Goal: Entertainment & Leisure: Consume media (video, audio)

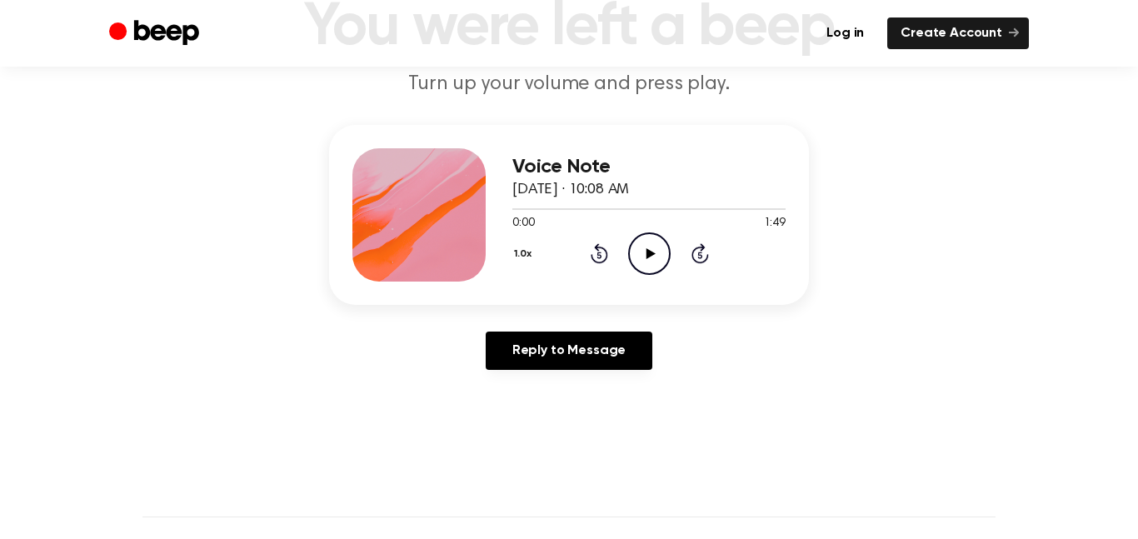
scroll to position [152, 0]
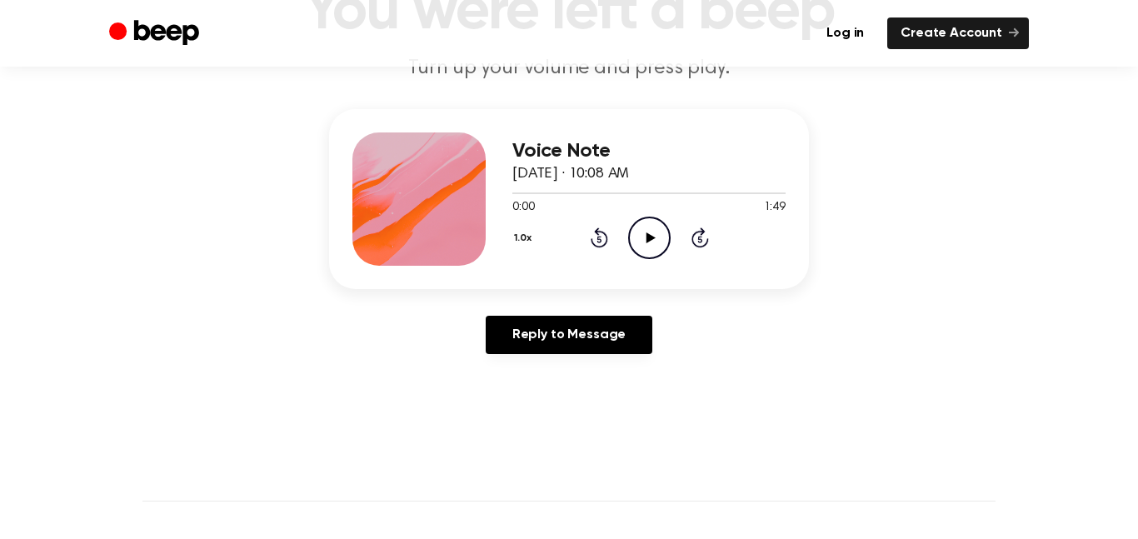
click at [642, 240] on icon "Play Audio" at bounding box center [649, 238] width 42 height 42
click at [642, 240] on icon "Pause Audio" at bounding box center [649, 238] width 42 height 42
click at [642, 240] on icon "Play Audio" at bounding box center [649, 238] width 42 height 42
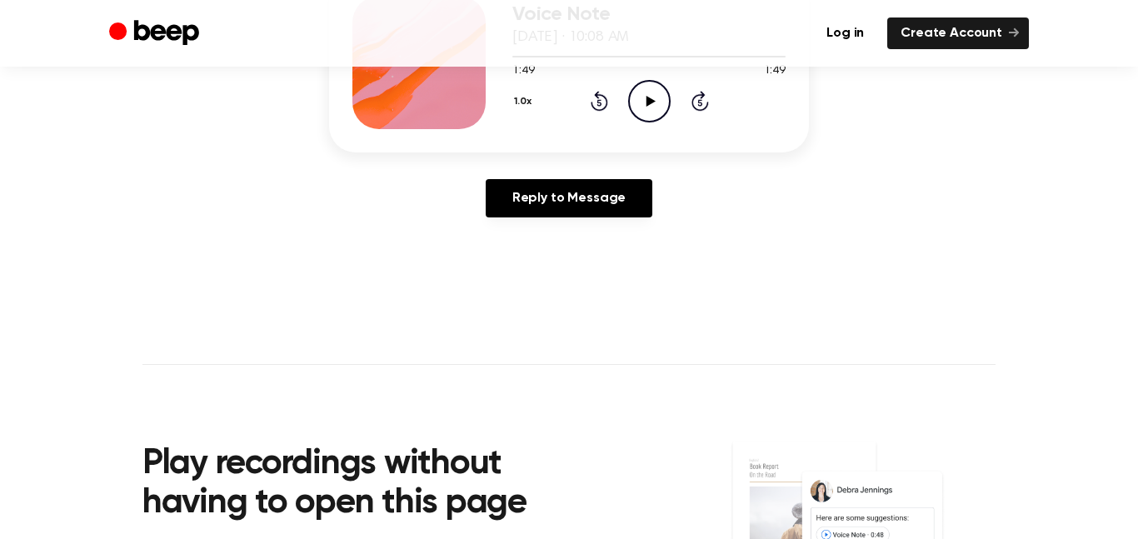
scroll to position [0, 0]
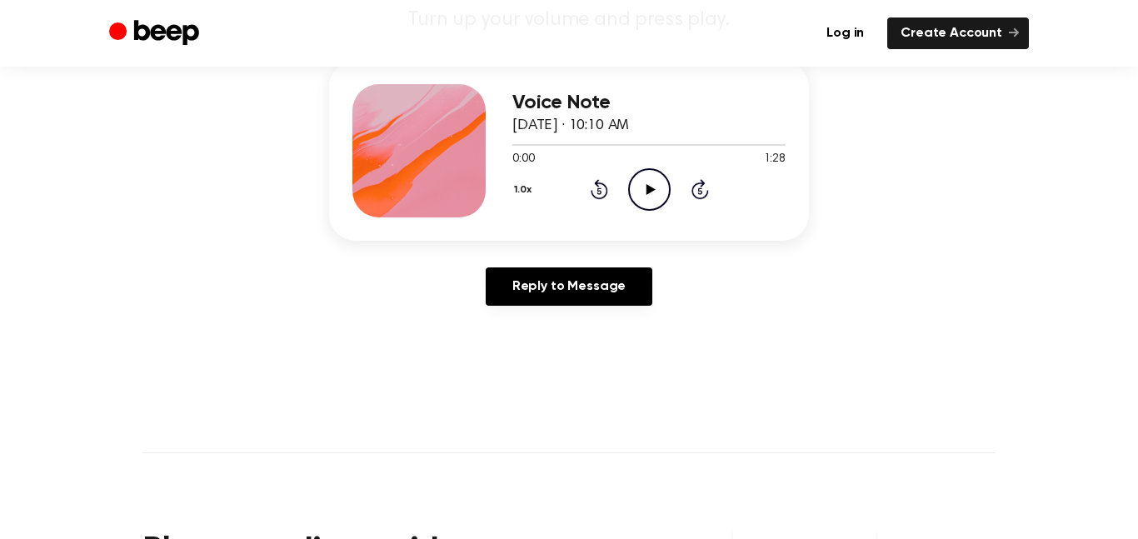
click at [279, 465] on main "You were left a beep Turn up your volume and press play. Voice Note August 19, …" at bounding box center [569, 313] width 1138 height 1027
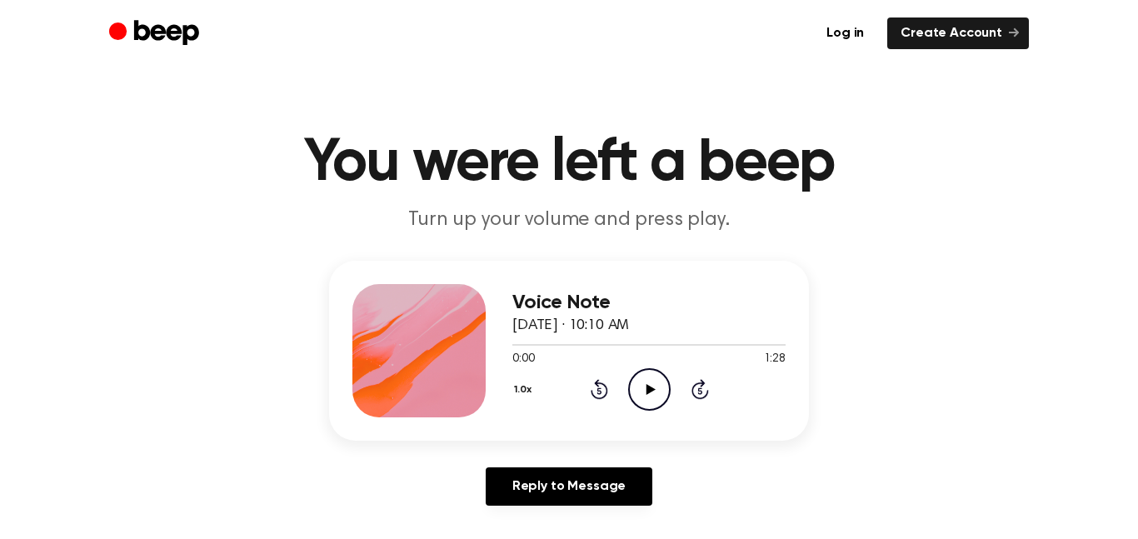
click at [652, 385] on icon "Play Audio" at bounding box center [649, 389] width 42 height 42
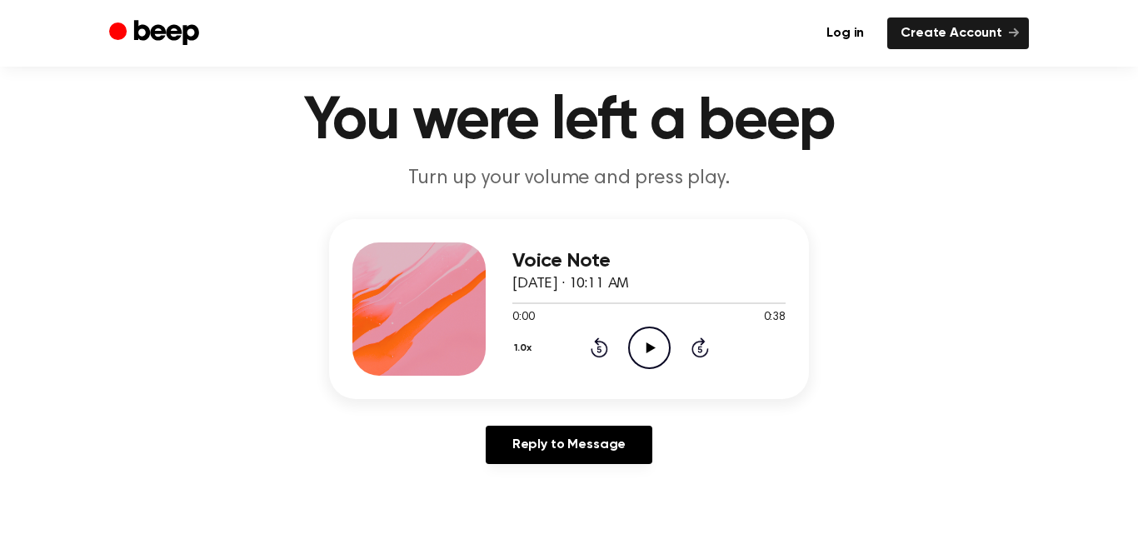
scroll to position [43, 0]
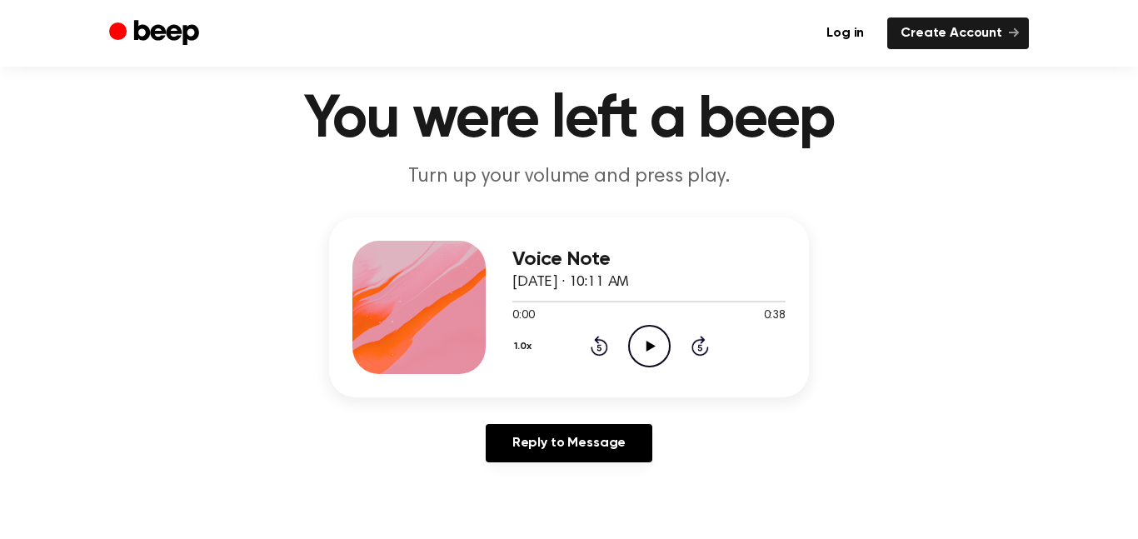
click at [647, 341] on icon "Play Audio" at bounding box center [649, 346] width 42 height 42
click at [649, 350] on icon "Pause Audio" at bounding box center [649, 346] width 42 height 42
click at [649, 356] on icon "Play Audio" at bounding box center [649, 346] width 42 height 42
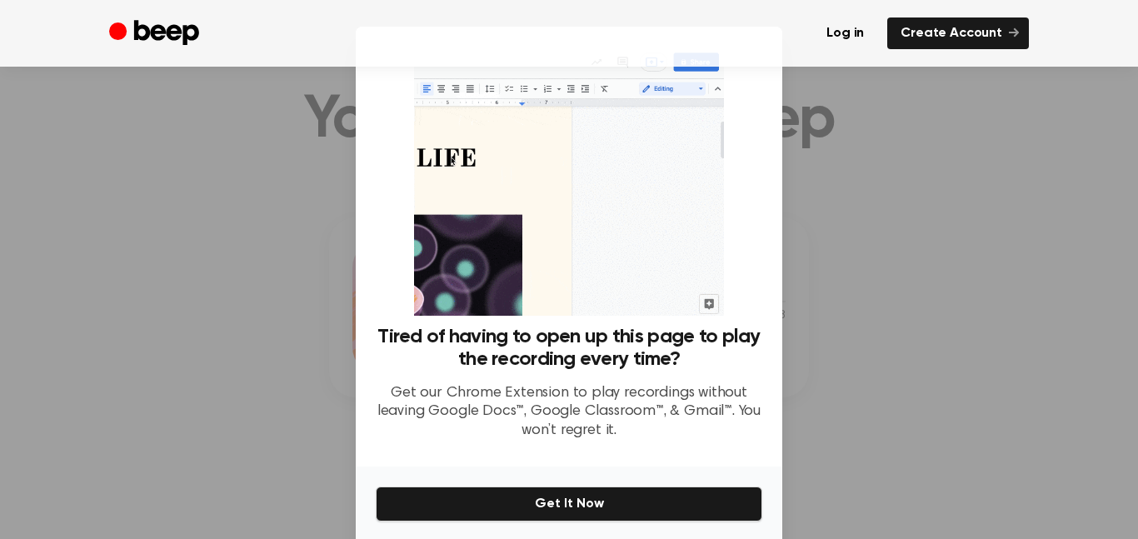
scroll to position [62, 0]
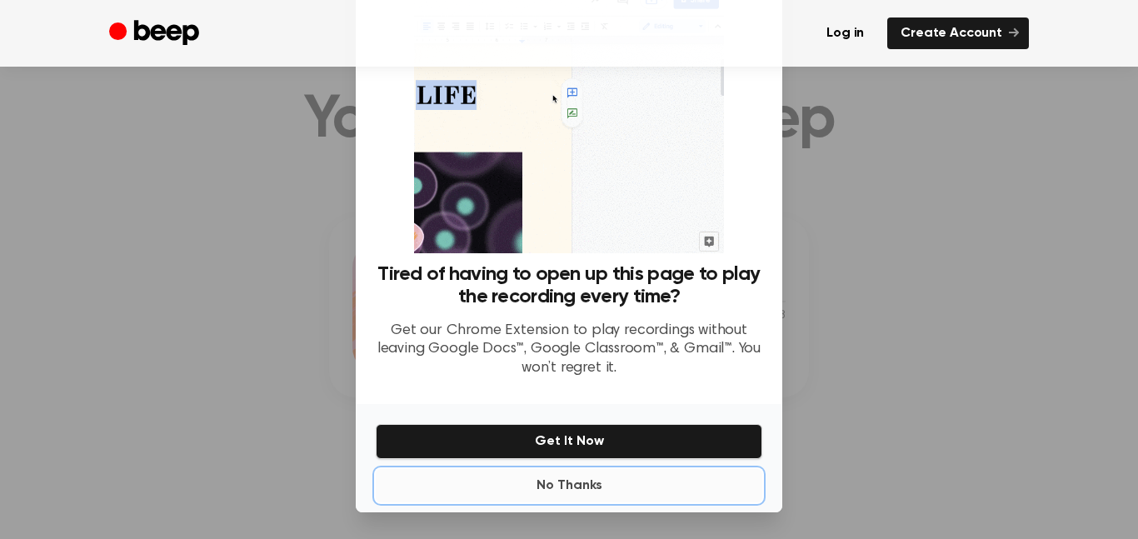
click at [564, 473] on button "No Thanks" at bounding box center [569, 485] width 386 height 33
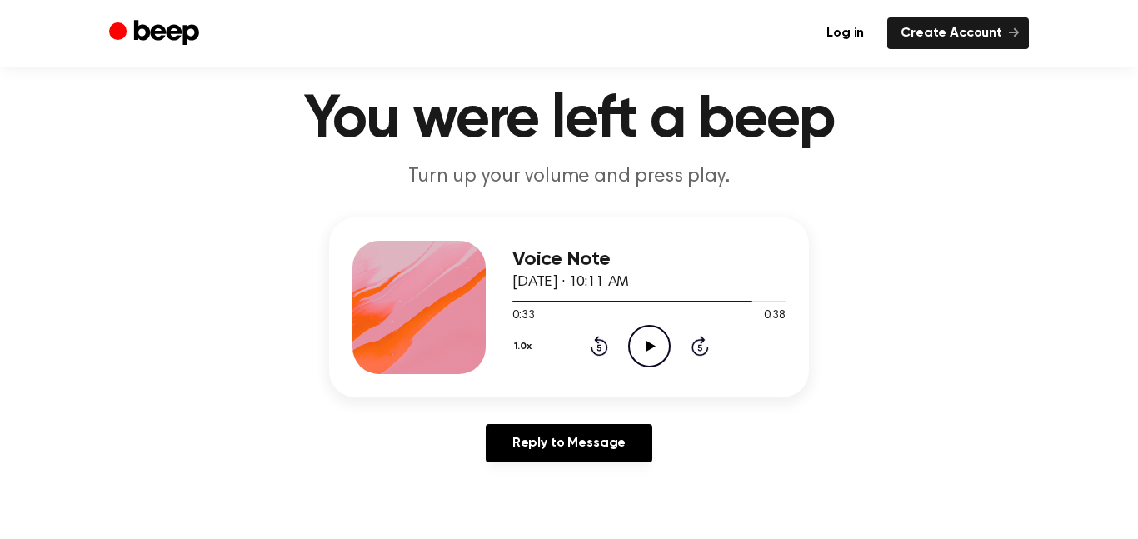
click at [640, 340] on icon "Play Audio" at bounding box center [649, 346] width 42 height 42
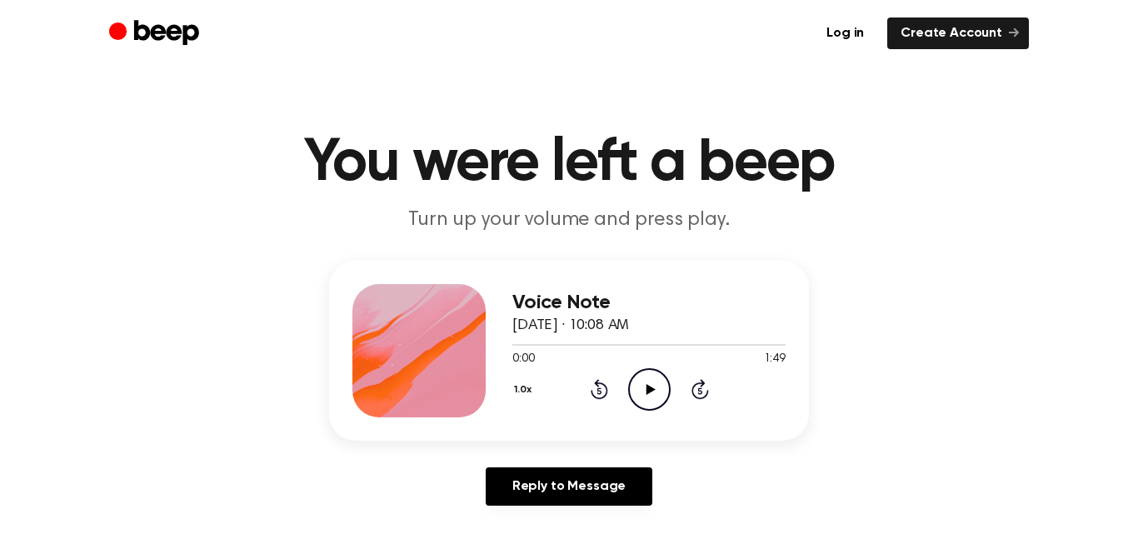
click at [646, 396] on icon "Play Audio" at bounding box center [649, 389] width 42 height 42
click at [634, 384] on icon "Pause Audio" at bounding box center [649, 389] width 42 height 42
click at [634, 384] on icon "Play Audio" at bounding box center [649, 389] width 42 height 42
click at [634, 384] on icon "Pause Audio" at bounding box center [649, 389] width 42 height 42
click at [655, 376] on icon "Play Audio" at bounding box center [649, 389] width 42 height 42
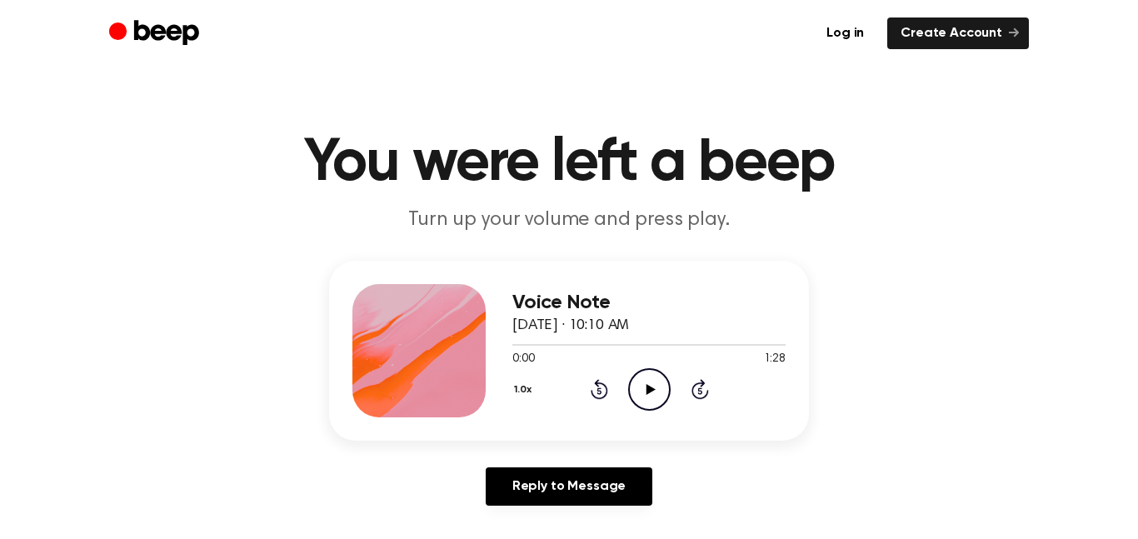
click at [640, 396] on icon "Play Audio" at bounding box center [649, 389] width 42 height 42
